Goal: Task Accomplishment & Management: Complete application form

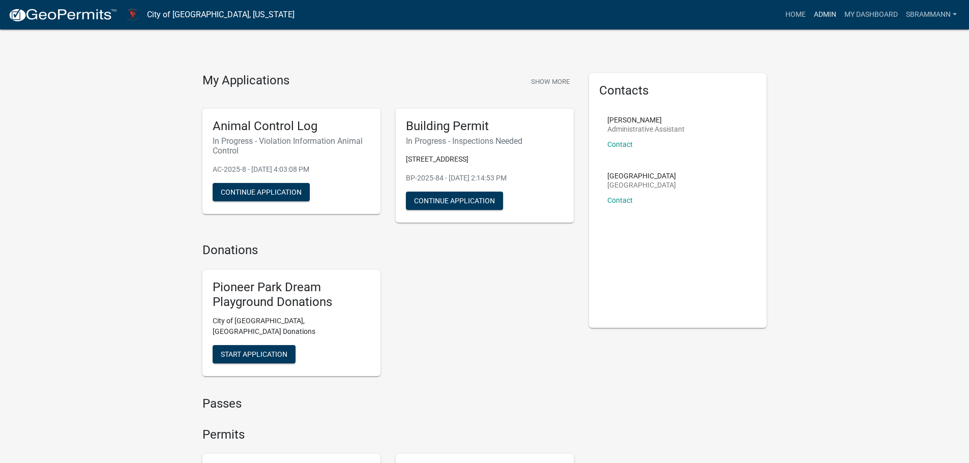
click at [828, 12] on link "Admin" at bounding box center [825, 14] width 31 height 19
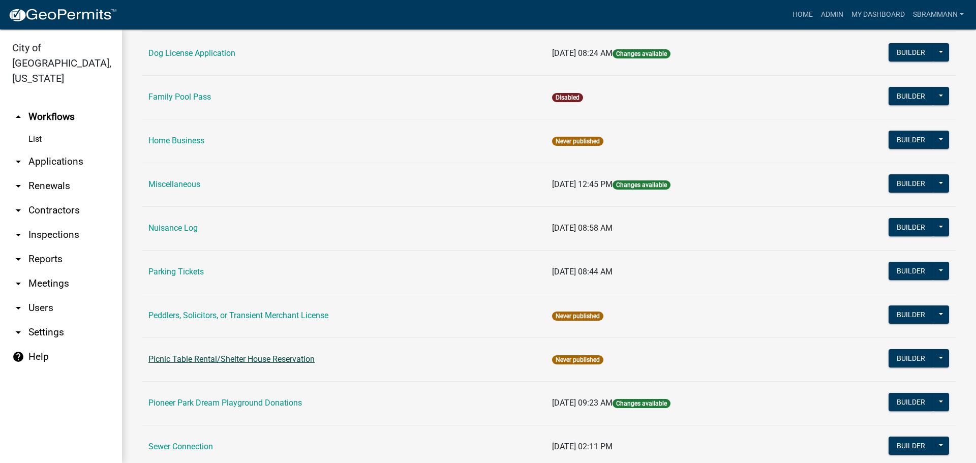
scroll to position [616, 0]
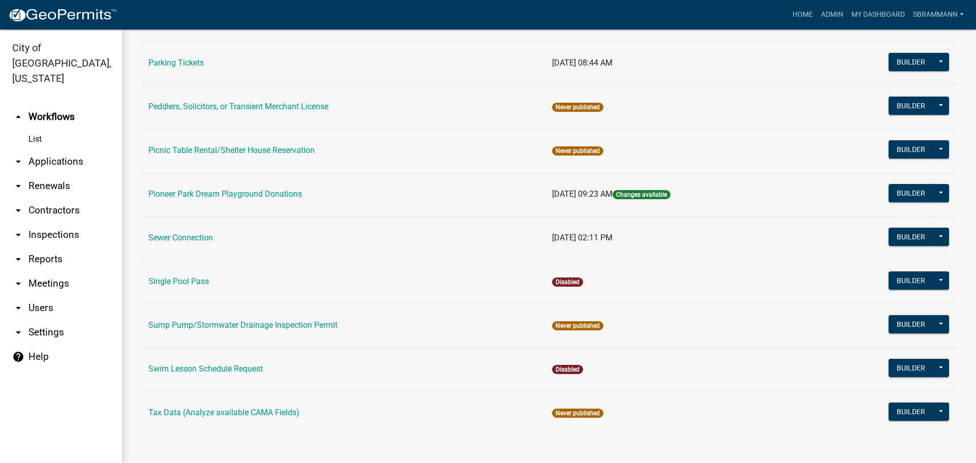
click at [188, 236] on link "Sewer Connection" at bounding box center [181, 238] width 65 height 10
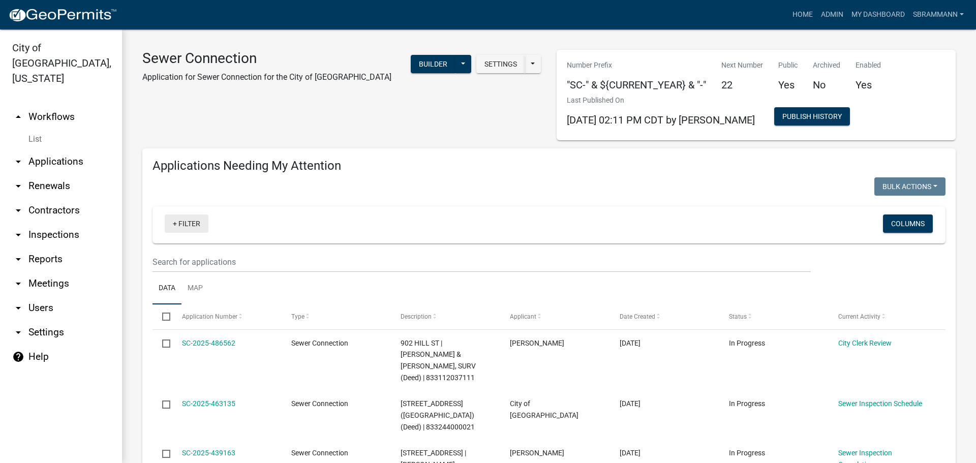
select select "3: 100"
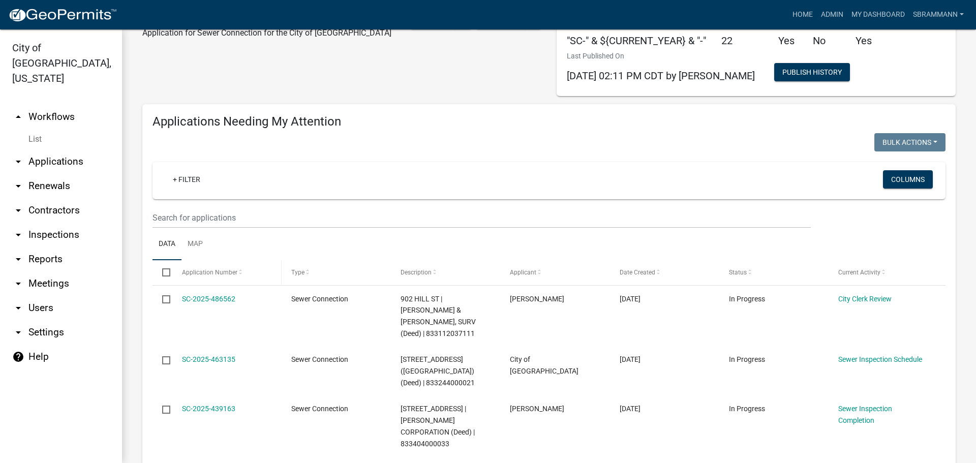
scroll to position [153, 0]
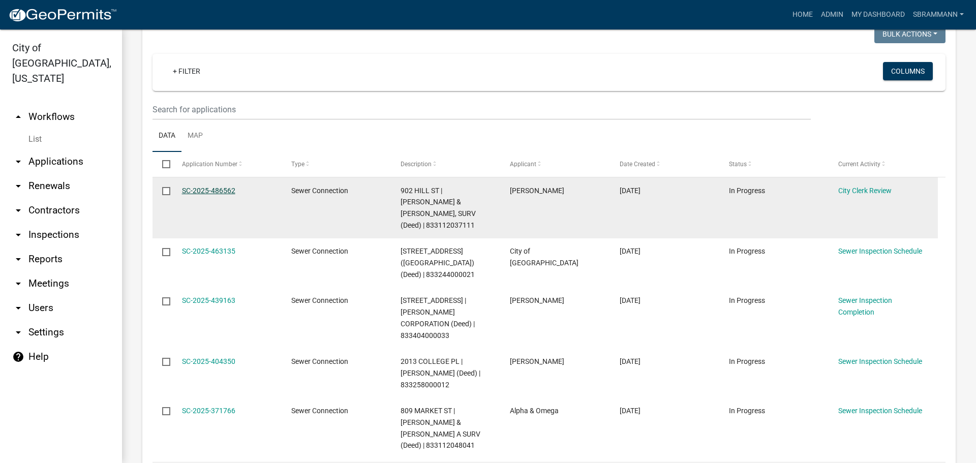
click at [223, 190] on link "SC-2025-486562" at bounding box center [208, 191] width 53 height 8
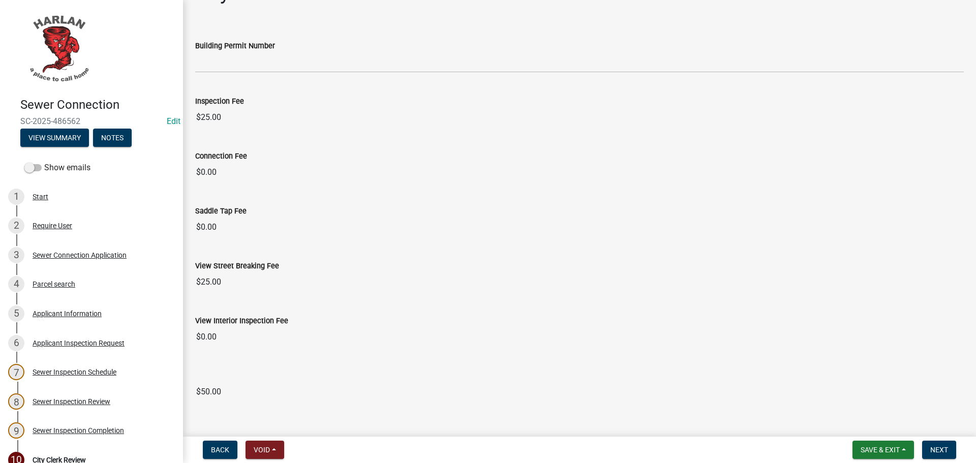
scroll to position [49, 0]
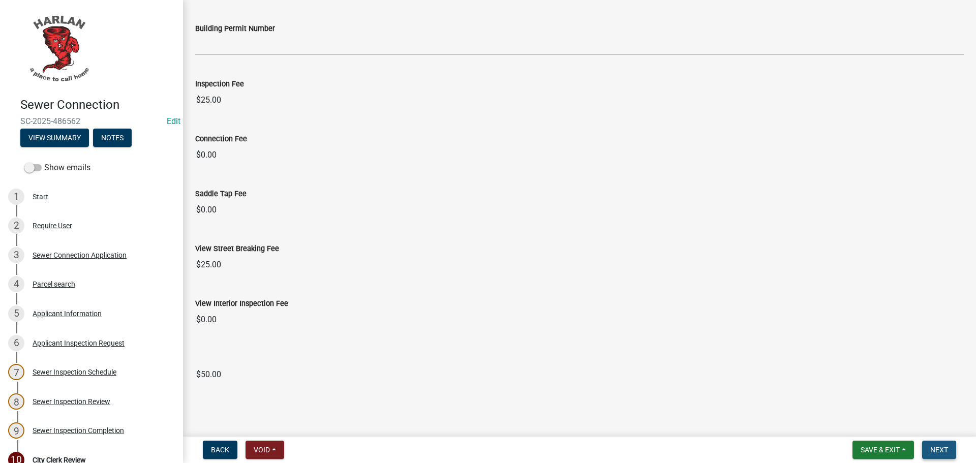
click at [944, 450] on span "Next" at bounding box center [940, 450] width 18 height 8
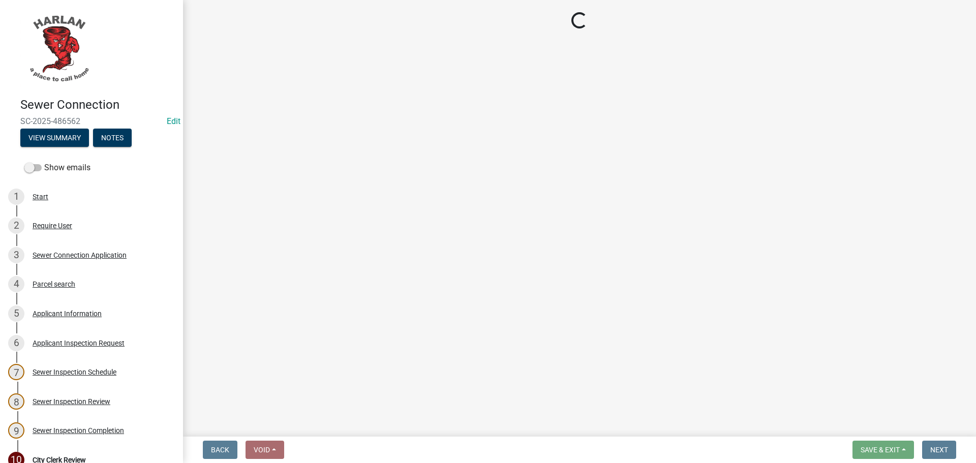
select select "3: 3"
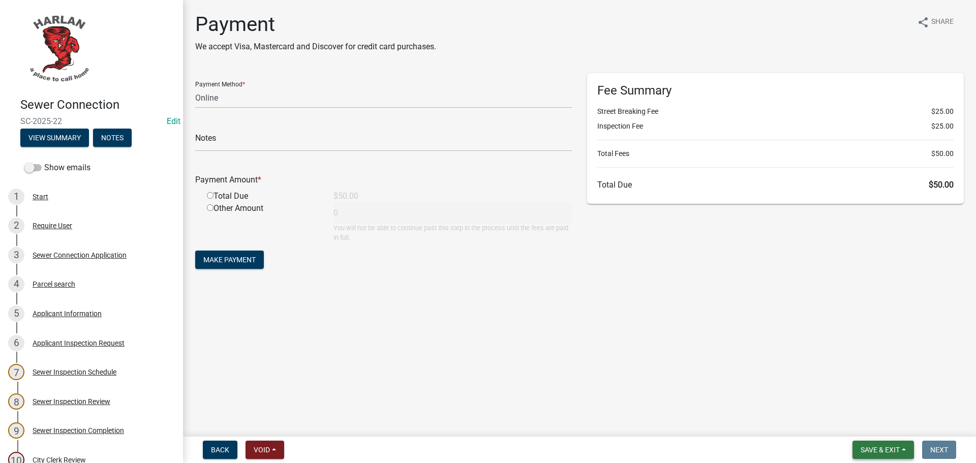
click at [880, 450] on span "Save & Exit" at bounding box center [880, 450] width 39 height 8
click at [870, 428] on button "Save & Exit" at bounding box center [873, 423] width 81 height 24
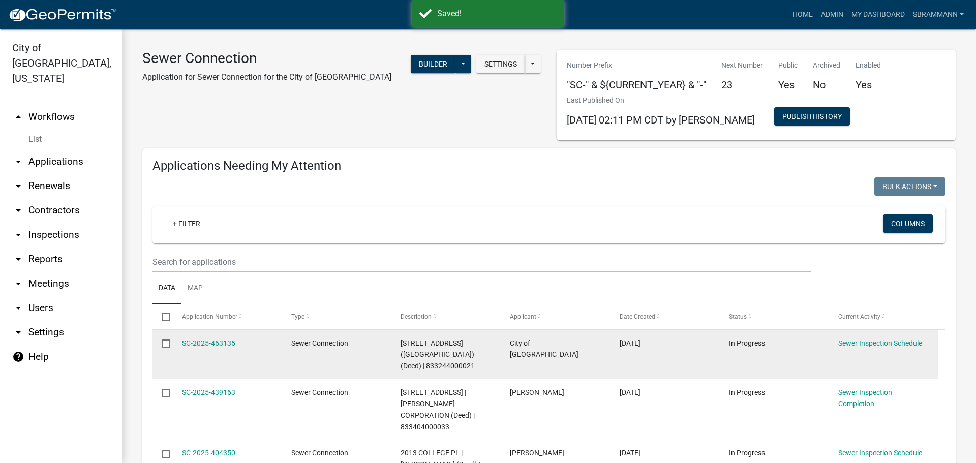
select select "3: 100"
